Goal: Transaction & Acquisition: Purchase product/service

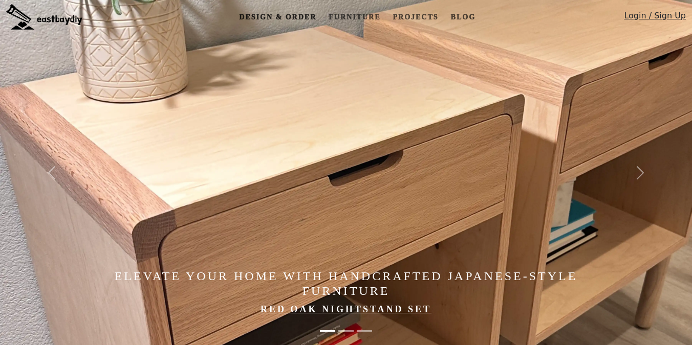
click at [303, 14] on link "Design & Order" at bounding box center [277, 17] width 85 height 19
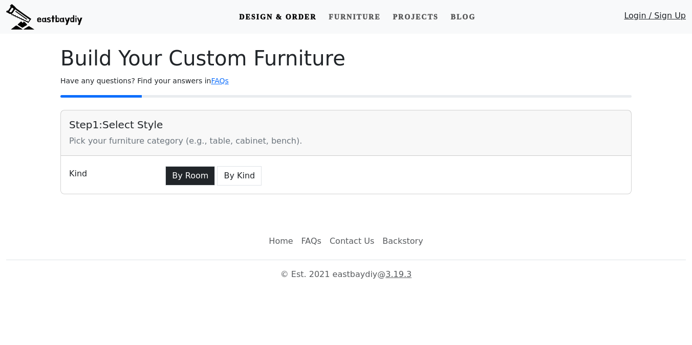
click at [188, 176] on button "By Room" at bounding box center [190, 175] width 50 height 19
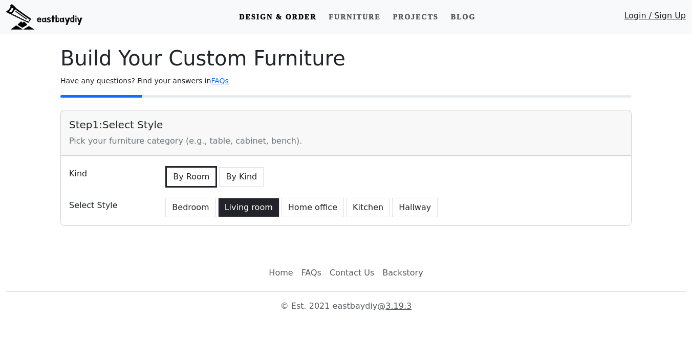
click at [248, 208] on button "Living room" at bounding box center [248, 207] width 61 height 19
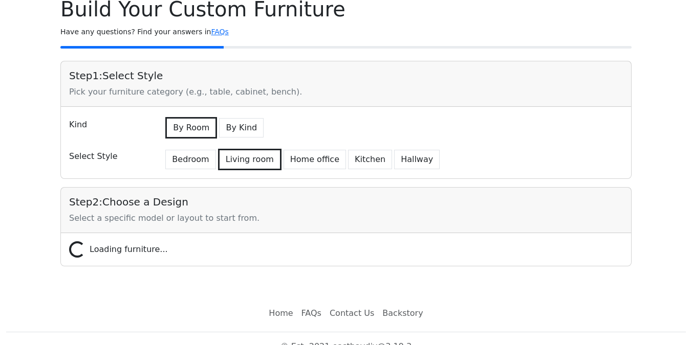
scroll to position [65, 0]
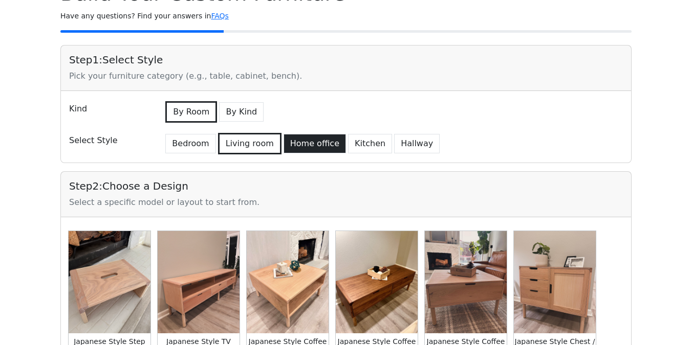
click at [291, 147] on button "Home office" at bounding box center [314, 143] width 62 height 19
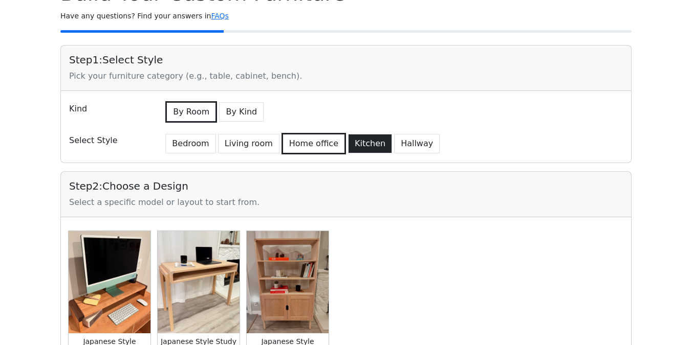
click at [359, 144] on button "Kitchen" at bounding box center [370, 143] width 44 height 19
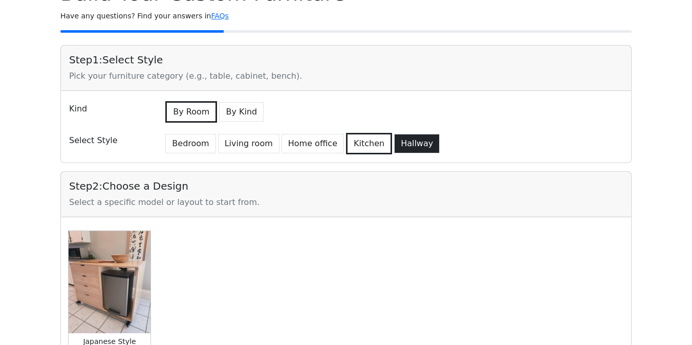
click at [394, 142] on button "Hallway" at bounding box center [417, 143] width 46 height 19
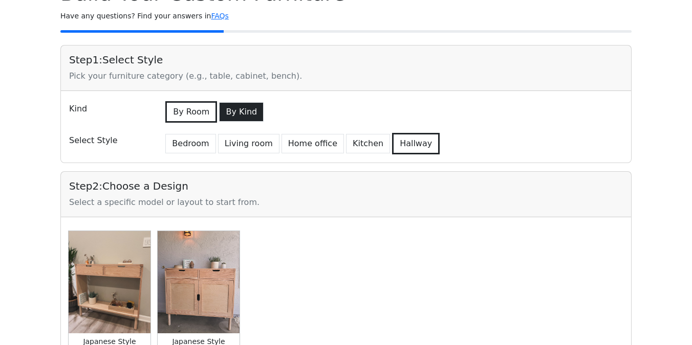
click at [240, 114] on button "By Kind" at bounding box center [241, 111] width 45 height 19
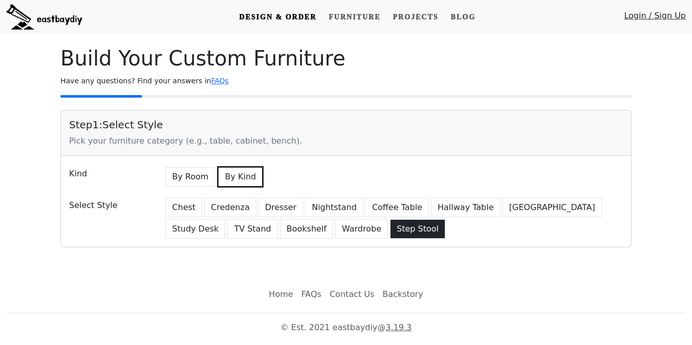
click at [390, 229] on button "Step Stool" at bounding box center [417, 229] width 55 height 19
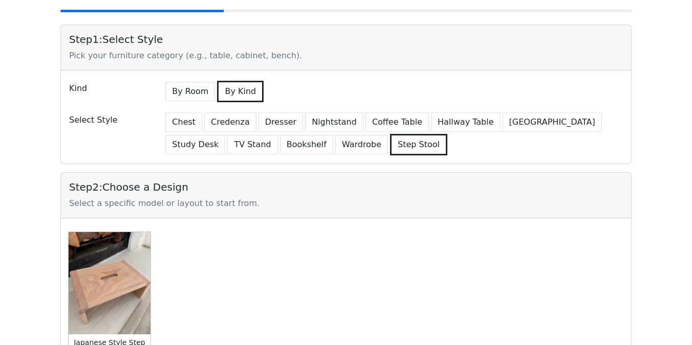
scroll to position [86, 0]
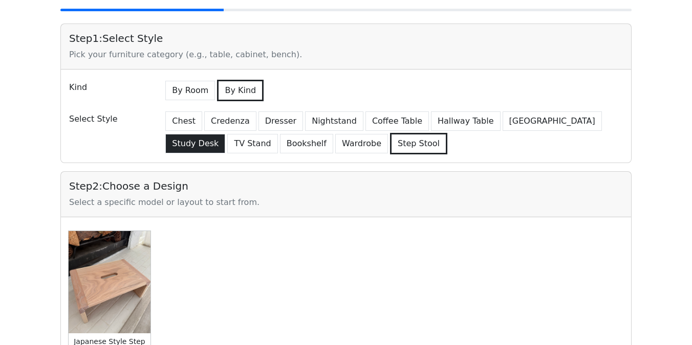
click at [225, 134] on button "Study Desk" at bounding box center [195, 143] width 60 height 19
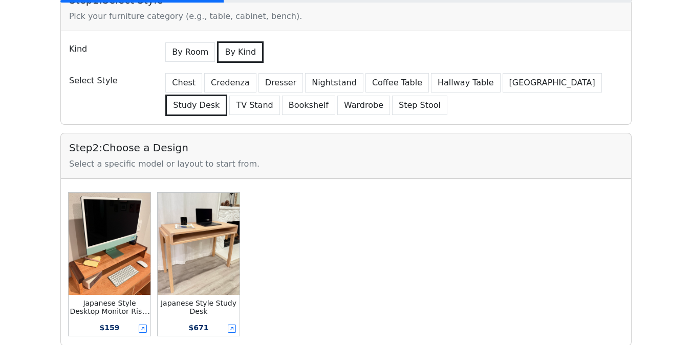
scroll to position [195, 0]
